Goal: Find specific page/section: Find specific page/section

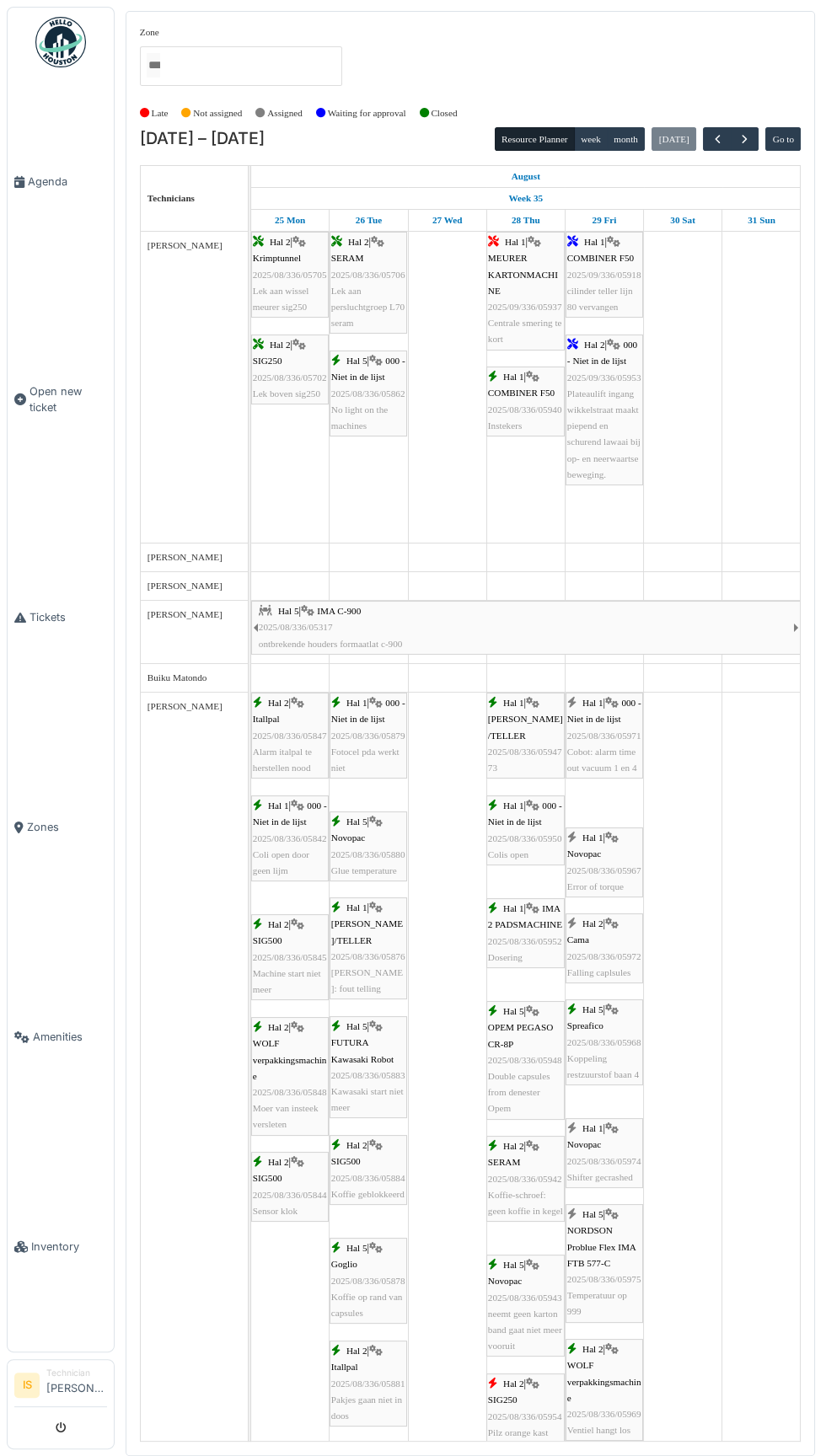
scroll to position [1734, 0]
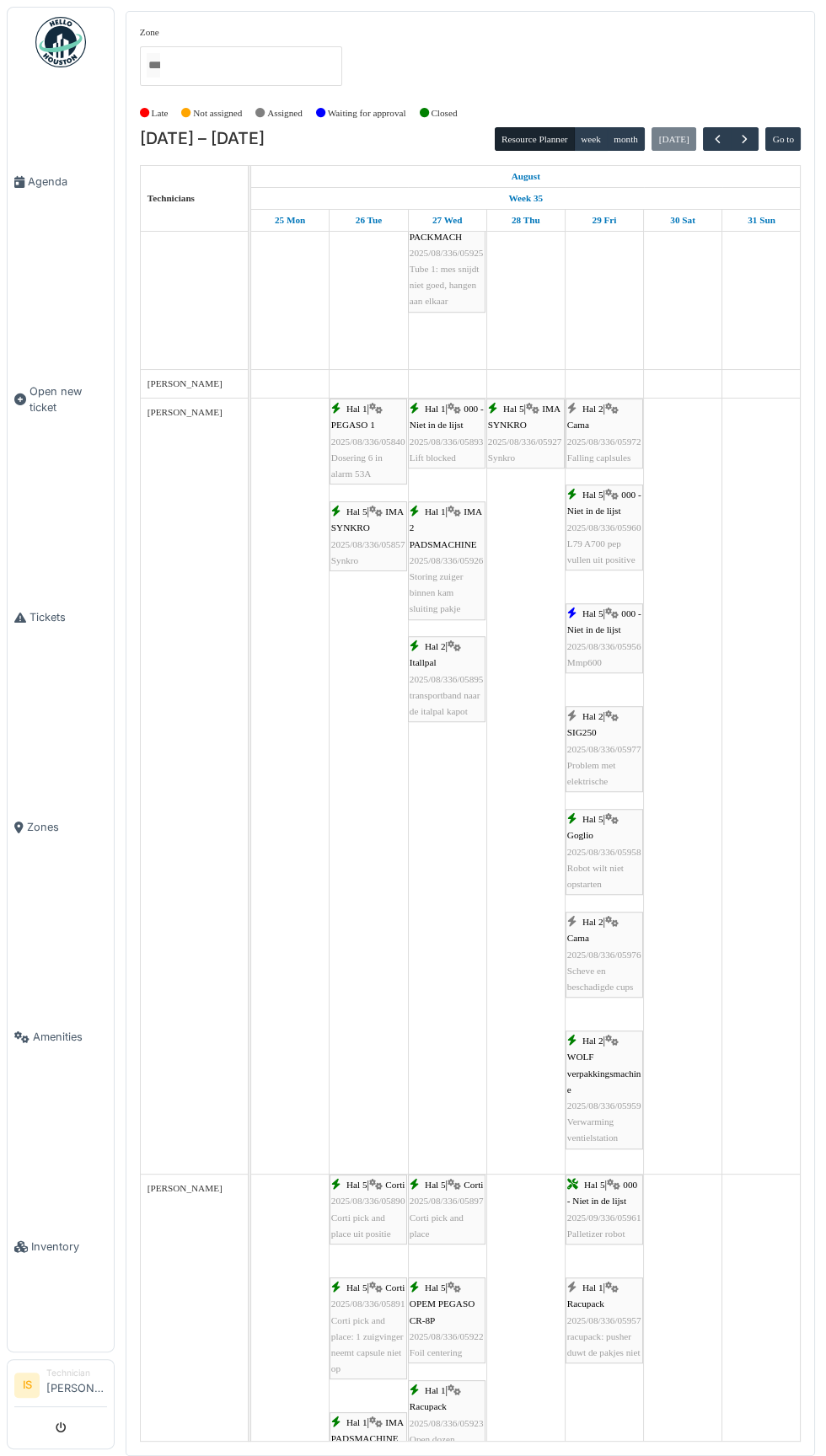
click at [51, 1255] on span "Inventory" at bounding box center [69, 1247] width 76 height 16
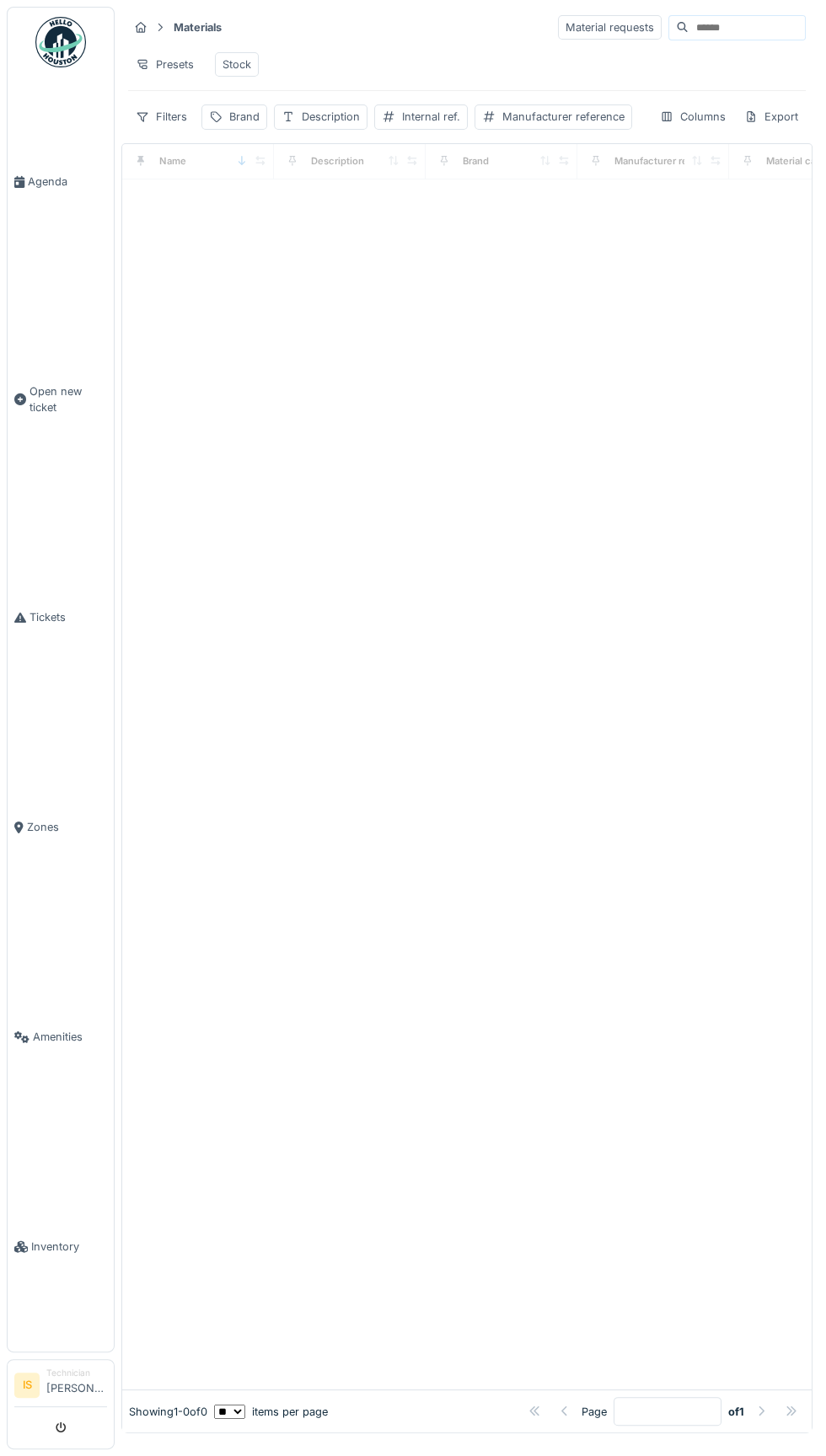
click at [704, 38] on input at bounding box center [746, 28] width 116 height 24
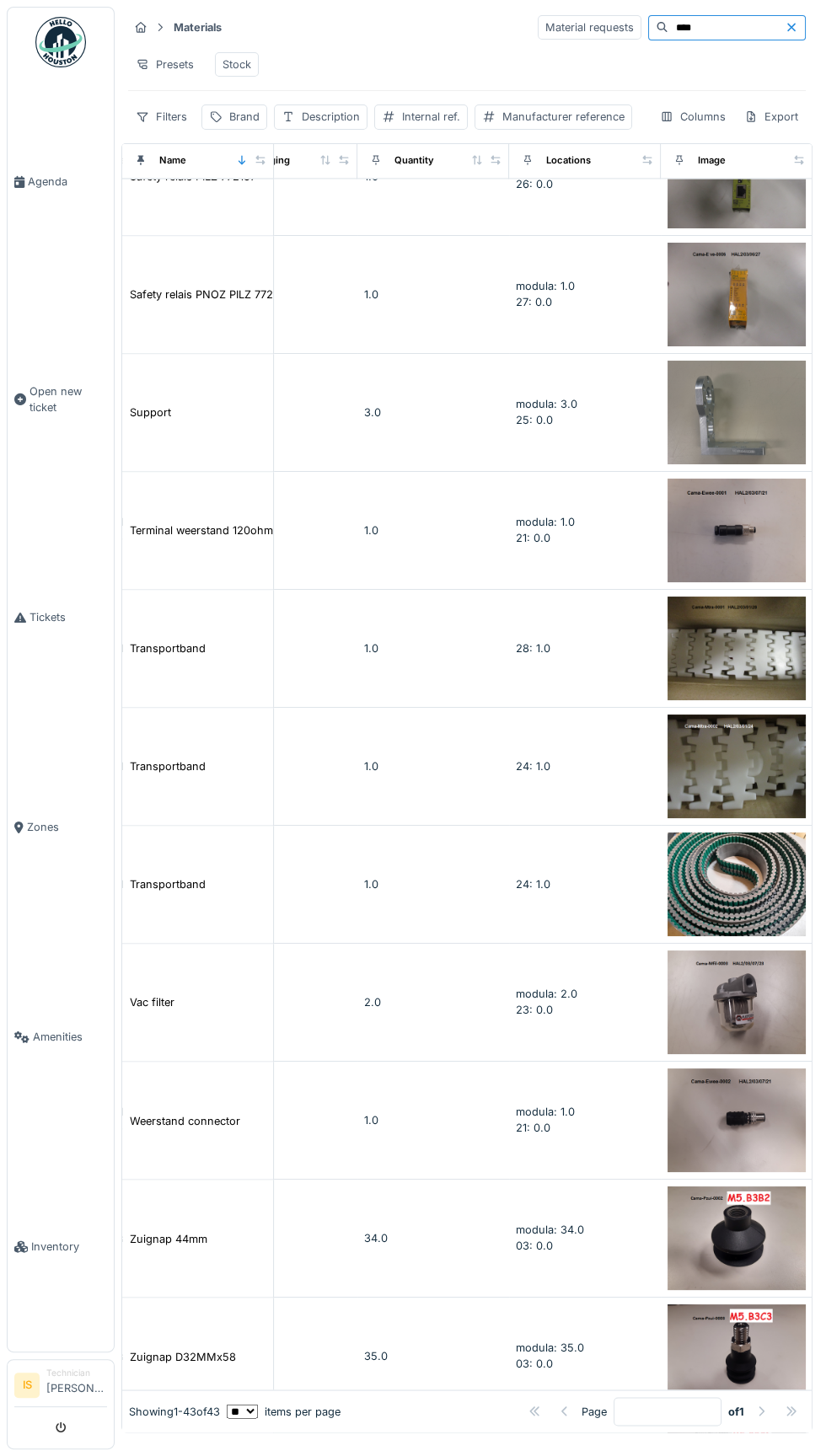
scroll to position [3810, 675]
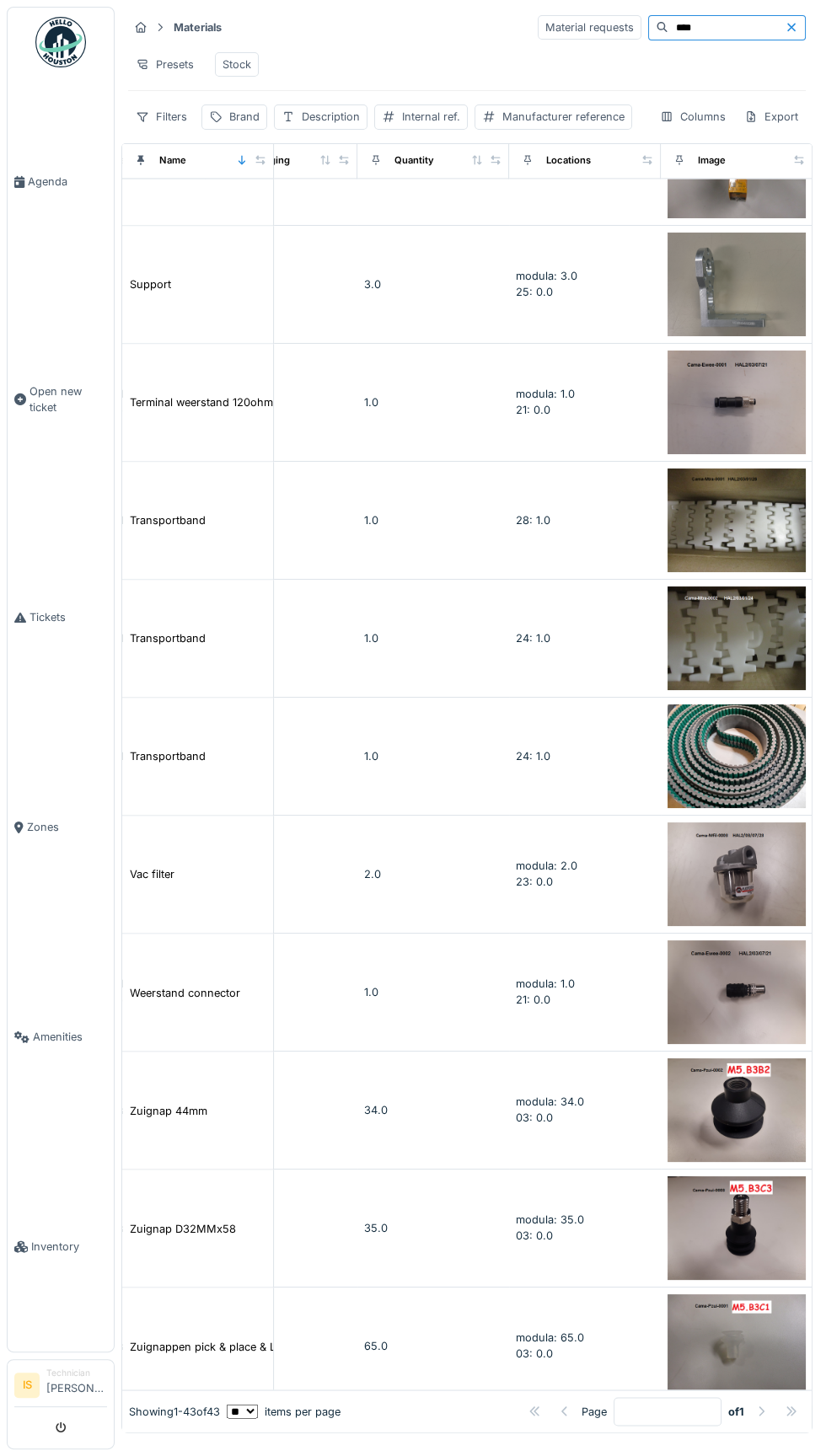
type input "****"
click at [761, 1413] on div at bounding box center [761, 1412] width 14 height 16
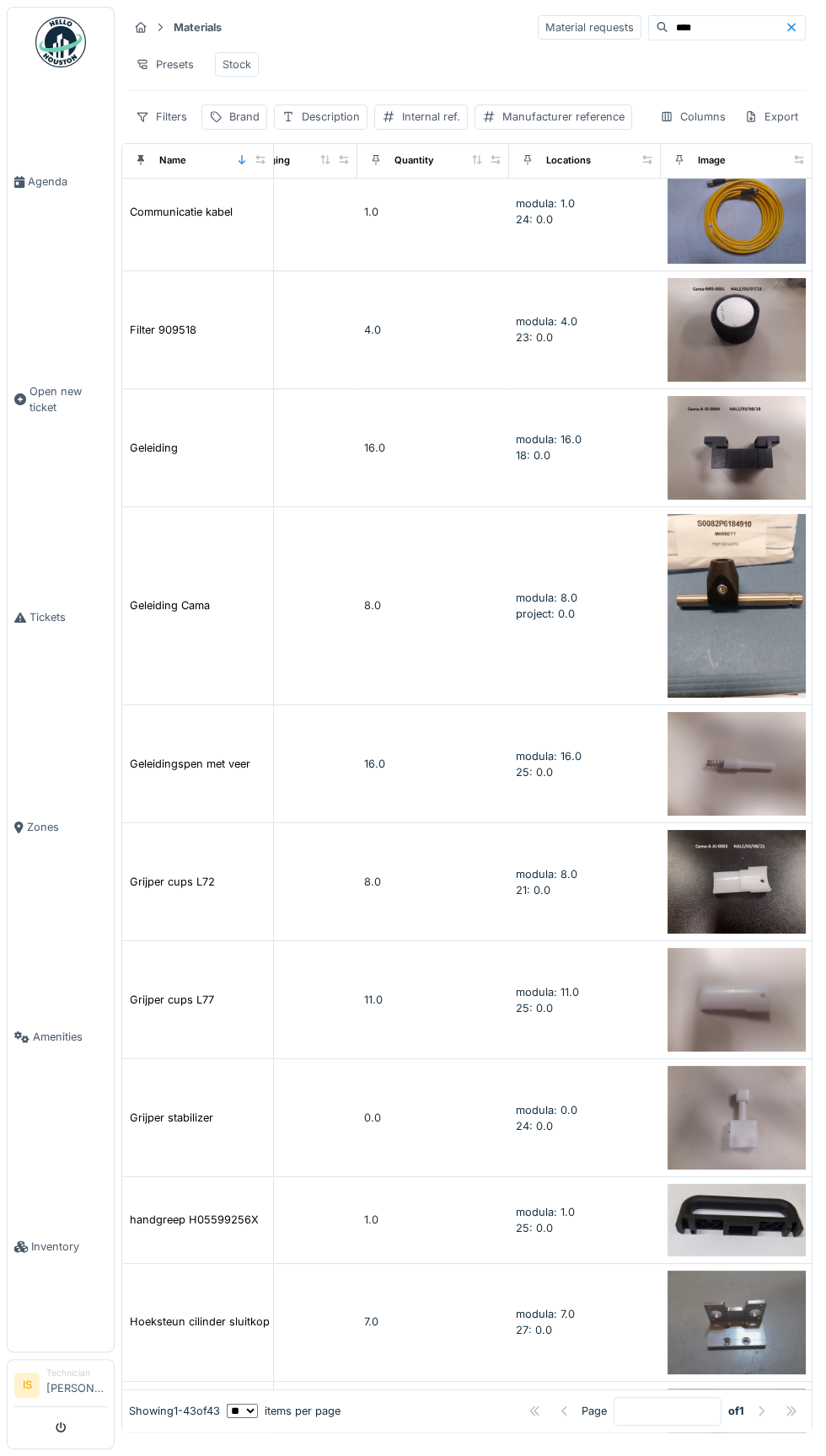
scroll to position [497, 675]
click at [183, 1112] on div "Grijper stabilizer" at bounding box center [172, 1118] width 84 height 16
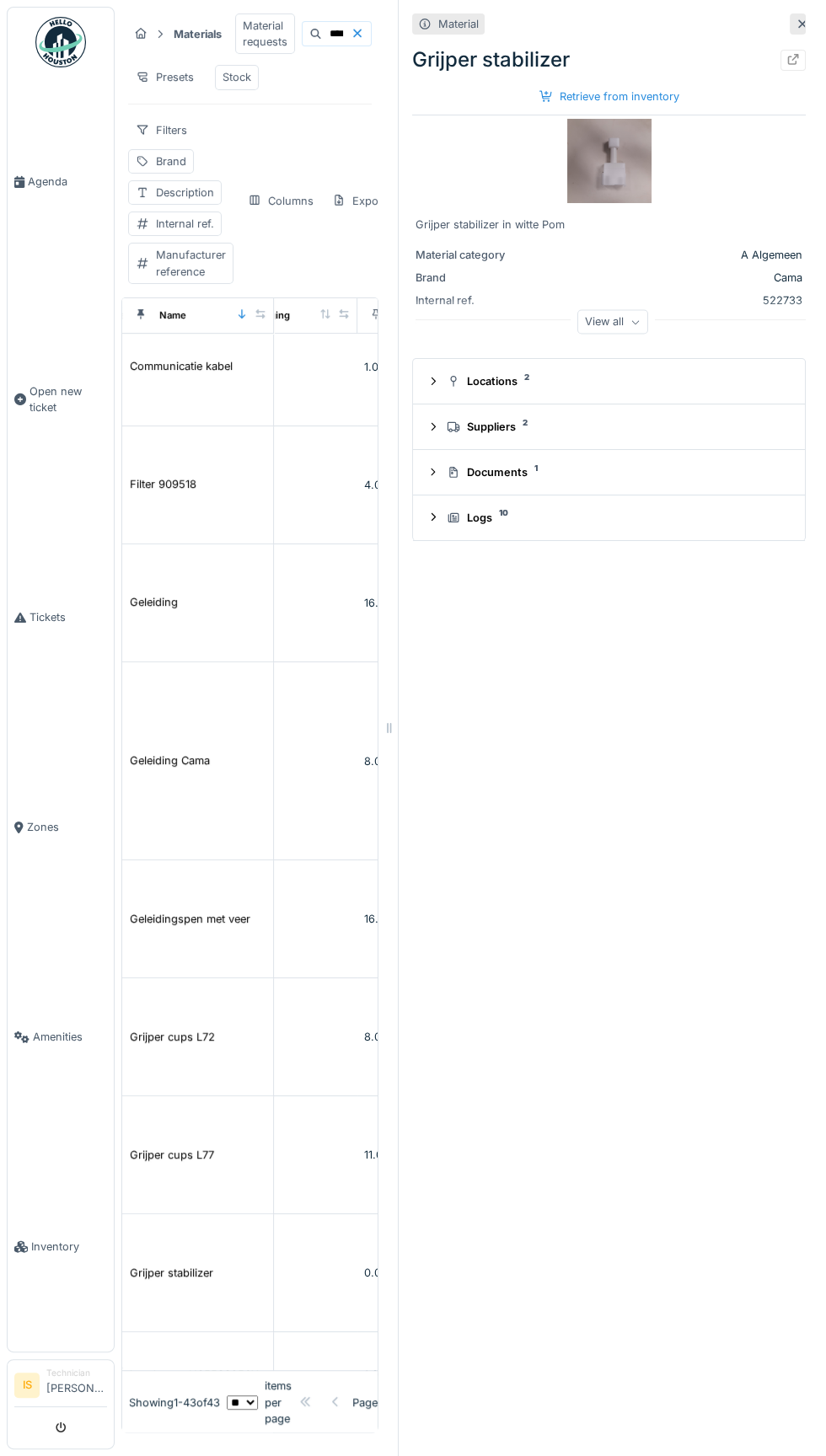
click at [46, 1352] on link "Inventory" at bounding box center [61, 1246] width 106 height 210
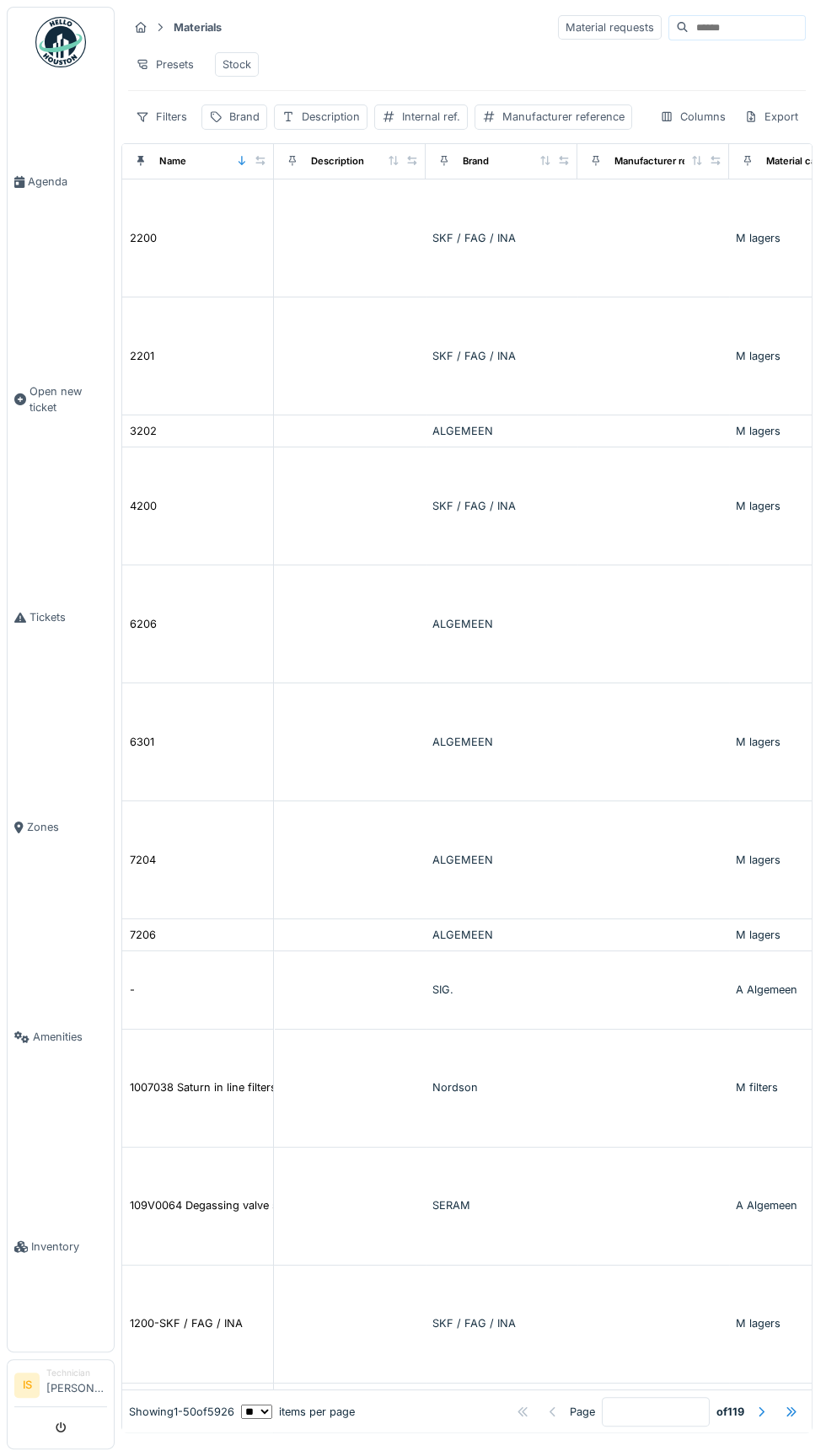
click at [713, 68] on div "Presets Stock" at bounding box center [466, 65] width 677 height 38
click at [691, 27] on input at bounding box center [746, 28] width 116 height 24
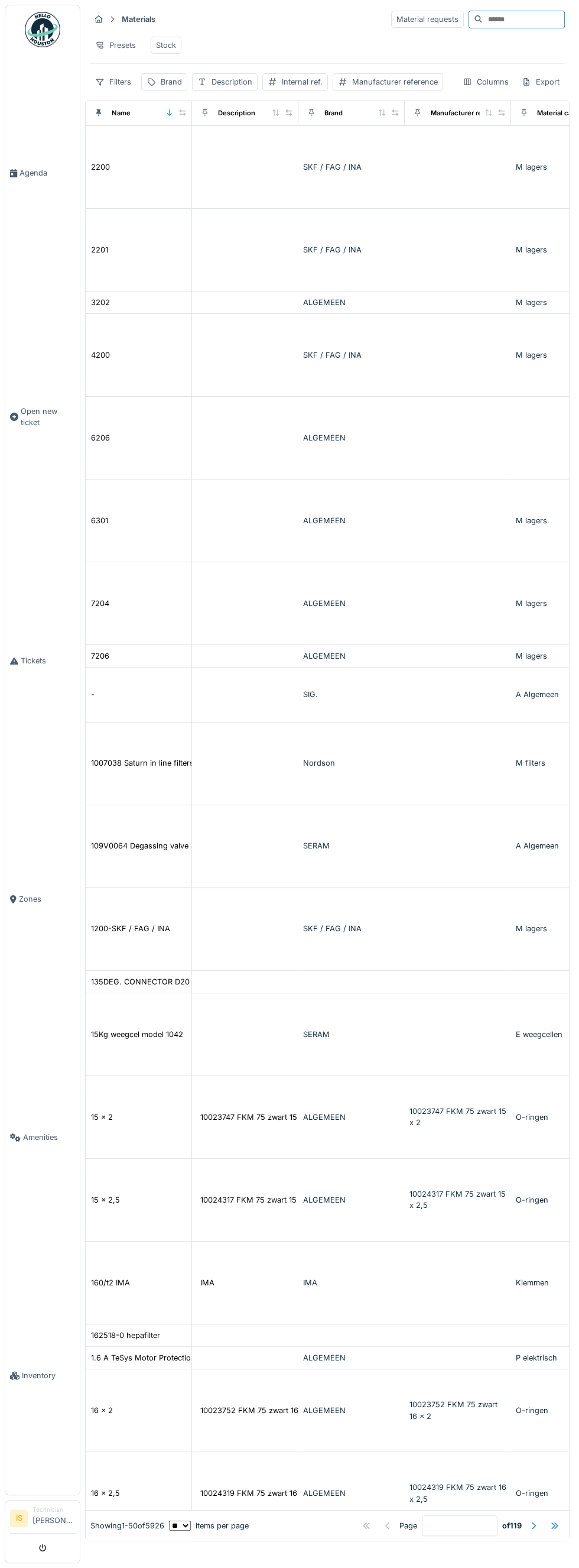
click at [482, 20] on input at bounding box center [523, 20] width 81 height 17
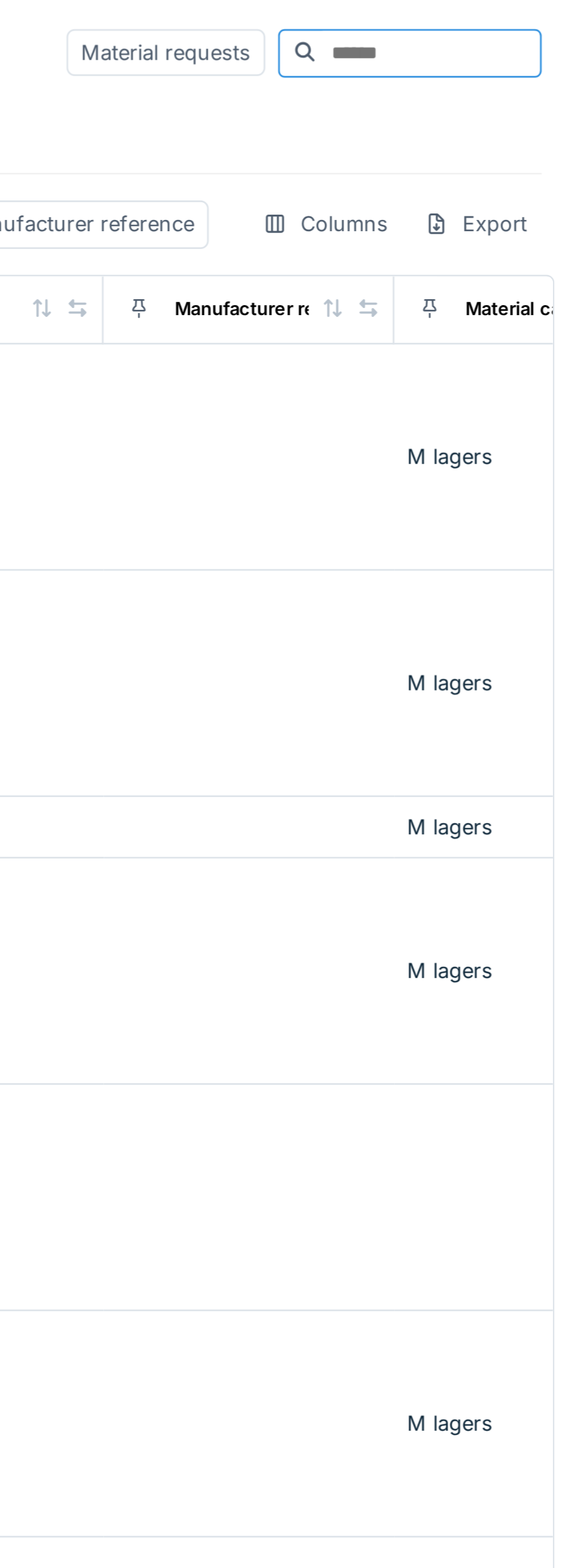
click at [482, 20] on input at bounding box center [523, 20] width 81 height 17
click at [482, 21] on input at bounding box center [523, 20] width 81 height 17
click at [482, 22] on input at bounding box center [523, 20] width 81 height 17
paste input "**********"
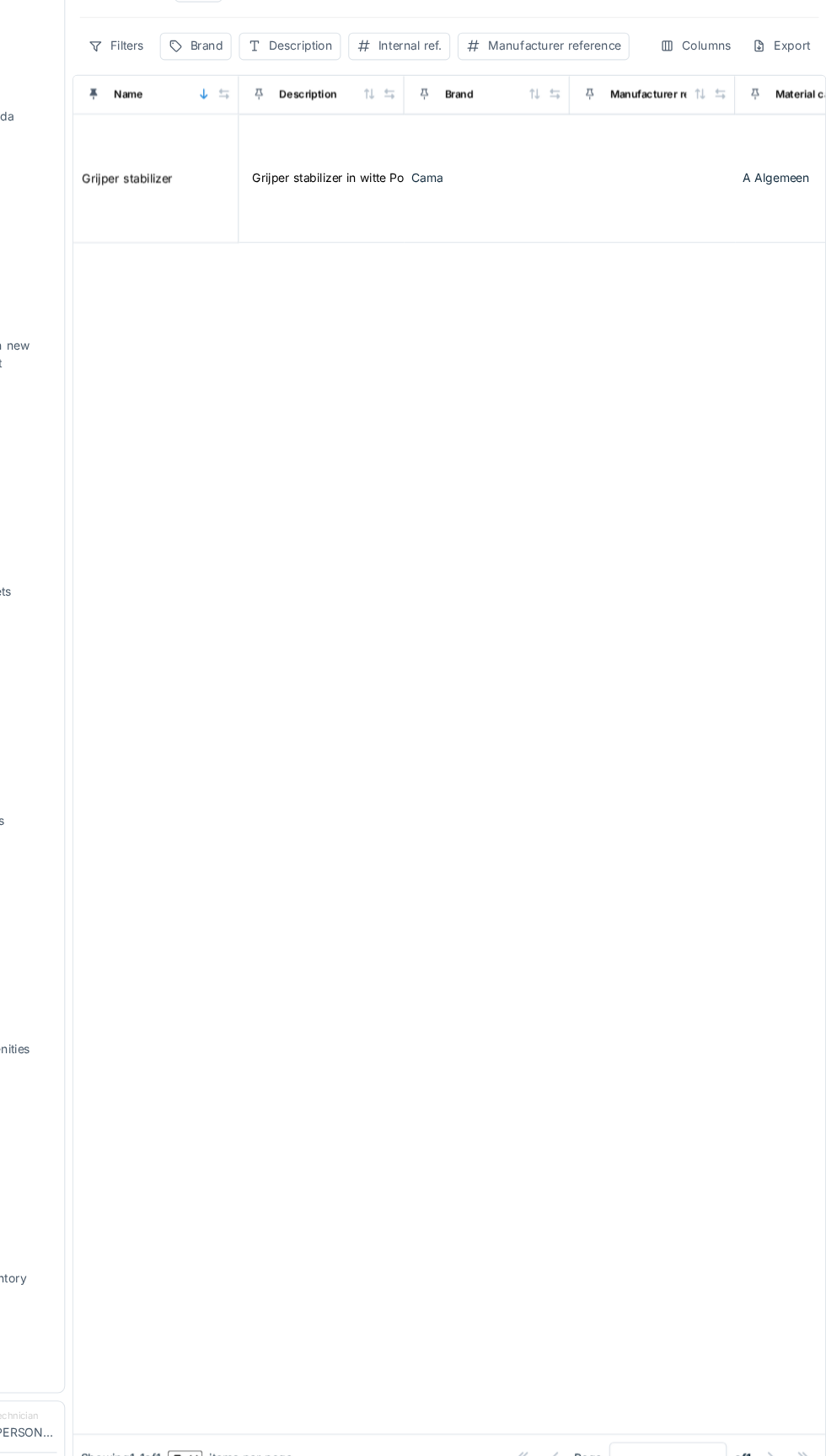
type input "**********"
